Goal: Task Accomplishment & Management: Manage account settings

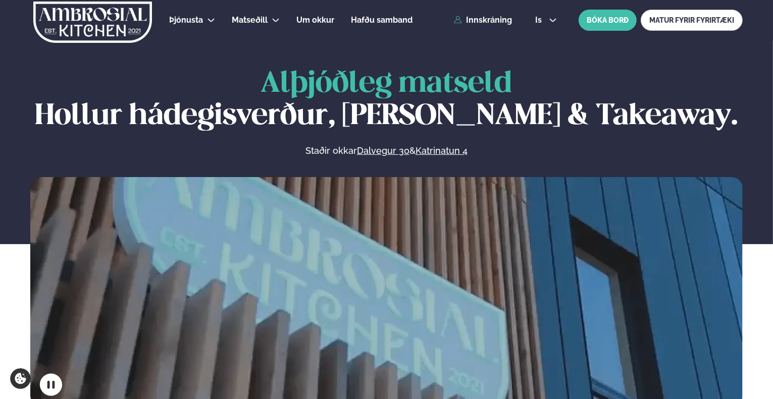
drag, startPoint x: 0, startPoint y: 0, endPoint x: 465, endPoint y: 14, distance: 465.7
click at [465, 14] on div "Þjónusta Hádegismatur fyrir fyrirtæki Fyrirtækja veitingar Einkapartý Matseðill…" at bounding box center [386, 20] width 773 height 40
click at [467, 16] on link "Innskráning" at bounding box center [483, 20] width 58 height 9
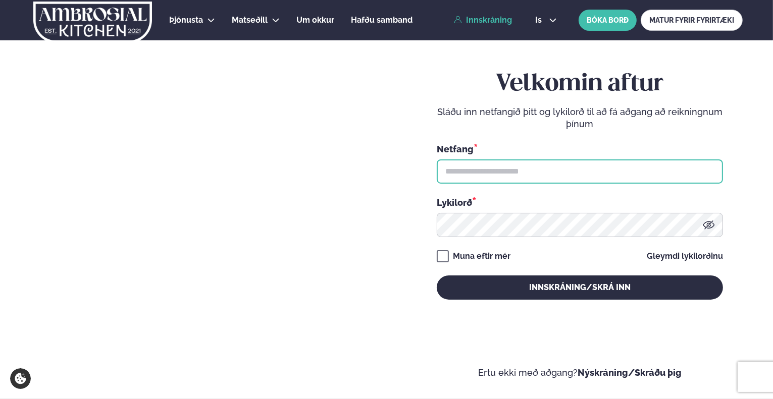
click at [507, 164] on input "text" at bounding box center [580, 172] width 286 height 24
type input "**********"
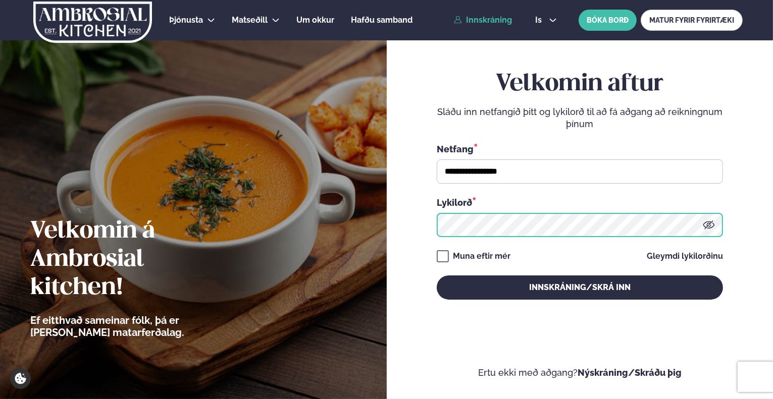
click at [437, 276] on button "Innskráning/Skrá inn" at bounding box center [580, 288] width 286 height 24
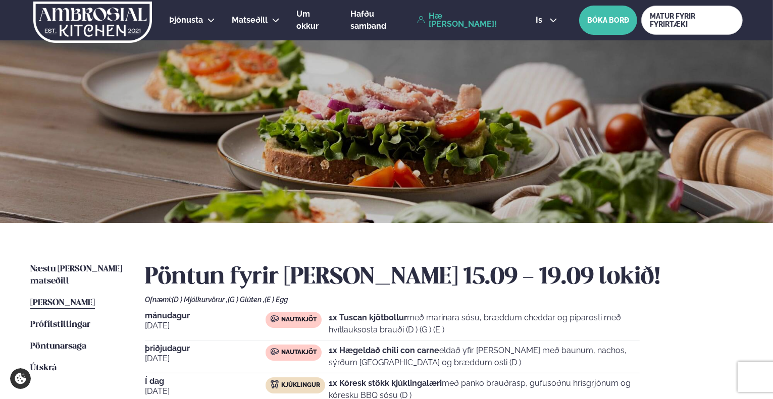
scroll to position [151, 0]
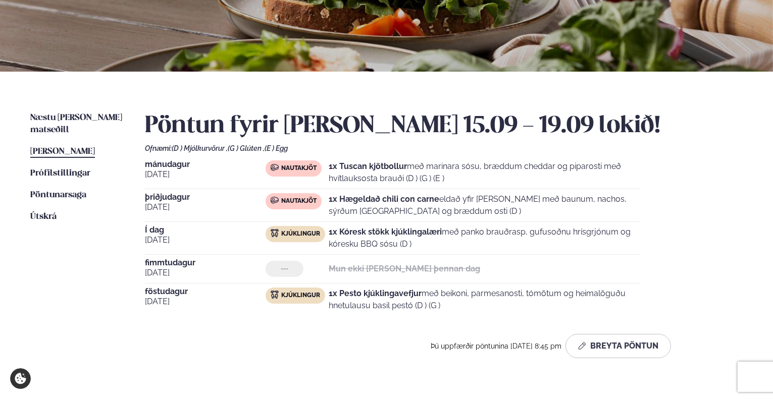
drag, startPoint x: 337, startPoint y: 235, endPoint x: 775, endPoint y: 251, distance: 438.0
click at [772, 251] on html "About cookies on this site We use cookies to collect and analyse information on…" at bounding box center [386, 228] width 773 height 759
click at [544, 247] on p "1x Kóresk stökk kjúklingalæri með panko brauðrasp, gufusoðnu hrísgrjónum og kór…" at bounding box center [484, 238] width 311 height 24
